Goal: Browse casually

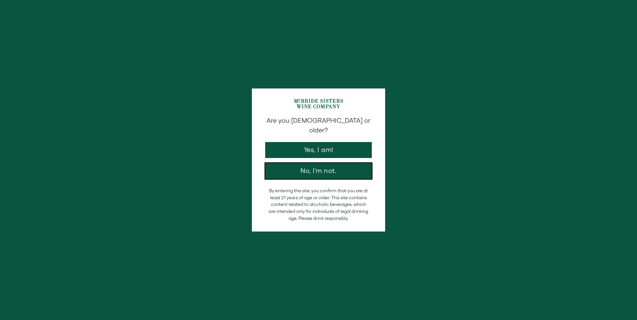
click at [350, 166] on button "No, I'm not." at bounding box center [318, 171] width 107 height 16
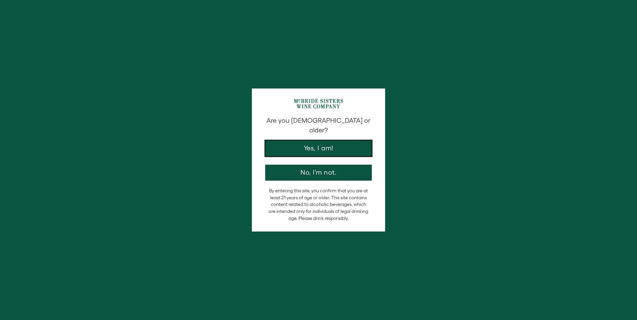
click at [318, 141] on button "Yes, I am!" at bounding box center [318, 149] width 107 height 16
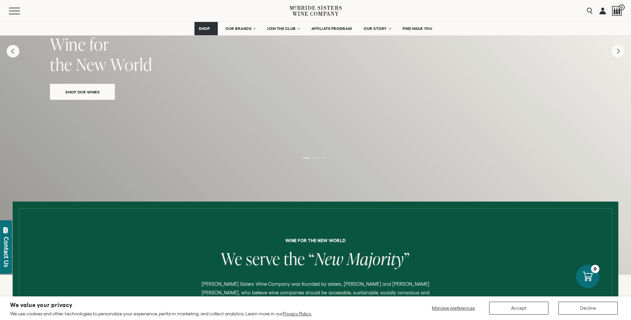
scroll to position [67, 0]
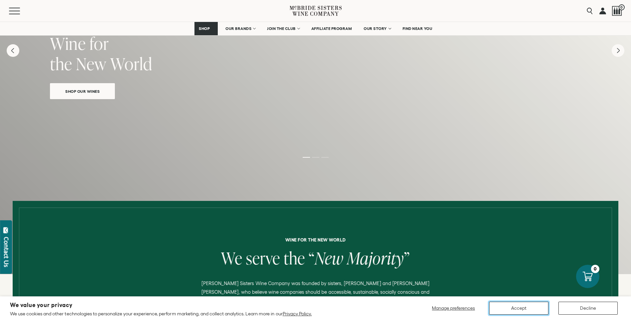
click at [513, 309] on button "Accept" at bounding box center [518, 308] width 59 height 13
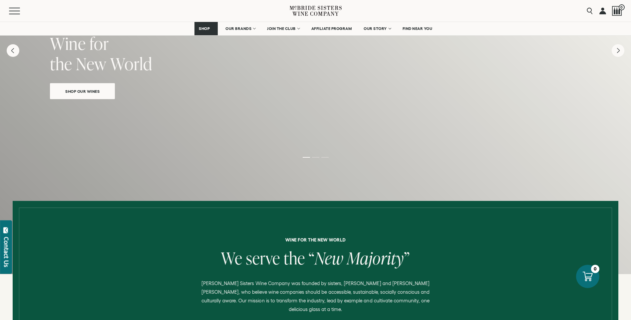
click at [497, 115] on div "mcbride sisters wine company Wine for the New World Shop Our Wines" at bounding box center [315, 35] width 631 height 161
click at [337, 140] on div "mcbride sisters wine company Wine for the New World Shop Our Wines" at bounding box center [315, 115] width 631 height 320
